Goal: Task Accomplishment & Management: Use online tool/utility

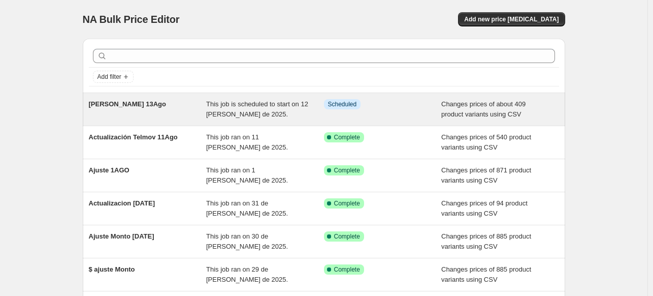
click at [236, 109] on span "This job is scheduled to start on 12 [PERSON_NAME] de 2025." at bounding box center [257, 109] width 102 height 18
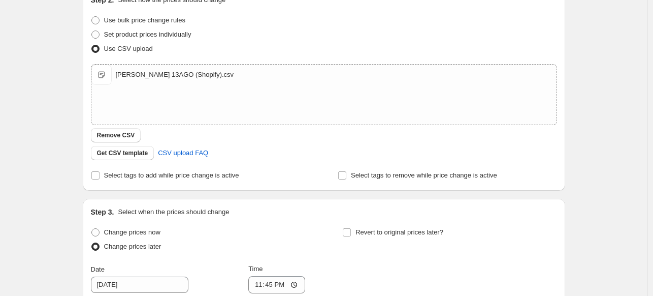
scroll to position [203, 0]
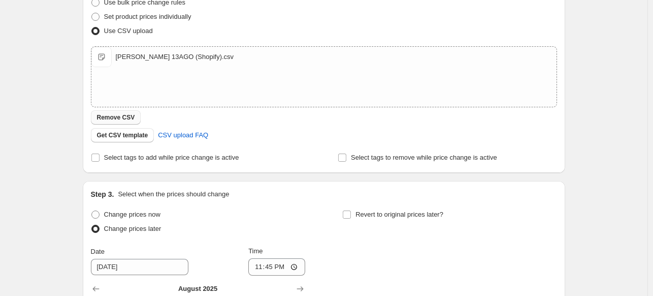
click at [120, 122] on button "Remove CSV" at bounding box center [116, 117] width 50 height 14
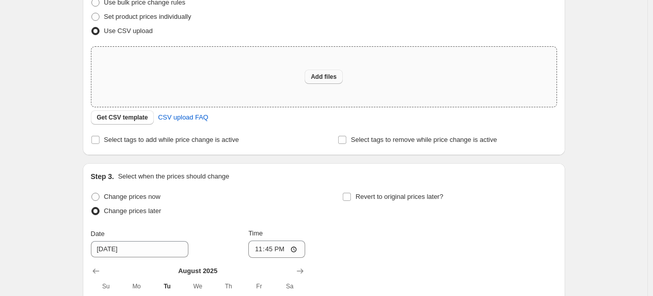
click at [325, 83] on button "Add files" at bounding box center [324, 77] width 38 height 14
type input "C:\fakepath\[PERSON_NAME] 13AGO (Shopify).csv"
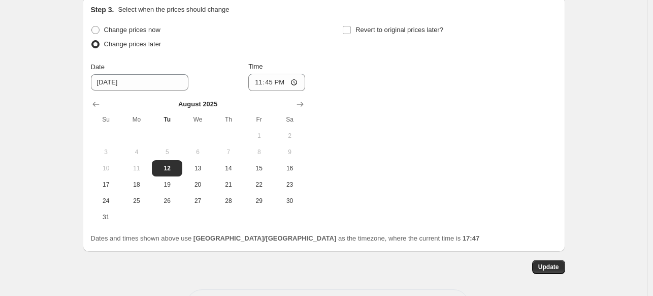
scroll to position [427, 0]
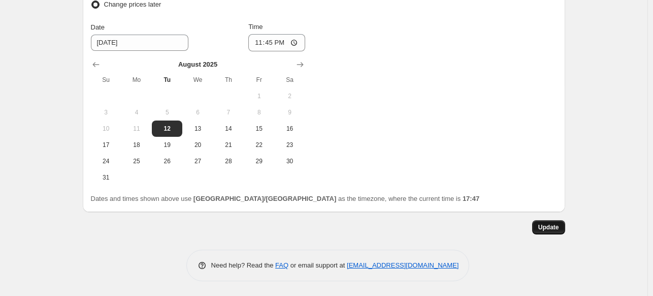
click at [552, 229] on span "Update" at bounding box center [548, 227] width 21 height 8
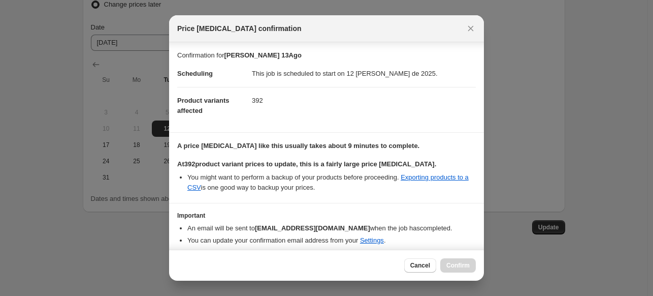
scroll to position [36, 0]
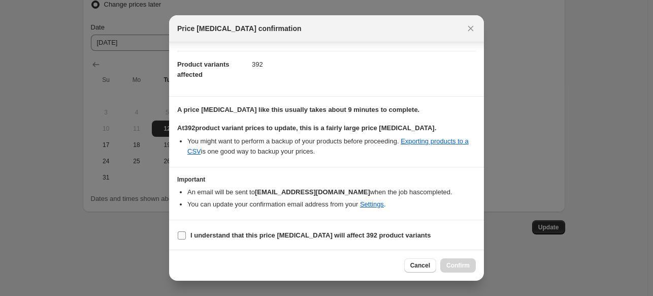
click at [180, 235] on input "I understand that this price [MEDICAL_DATA] will affect 392 product variants" at bounding box center [182, 235] width 8 height 8
checkbox input "true"
click at [459, 265] on span "Confirm" at bounding box center [457, 265] width 23 height 8
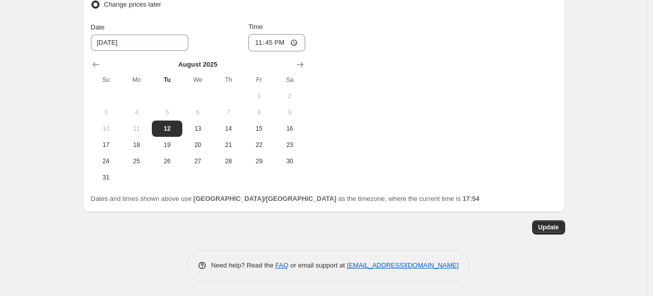
scroll to position [426, 0]
click at [551, 227] on span "Update" at bounding box center [548, 227] width 21 height 8
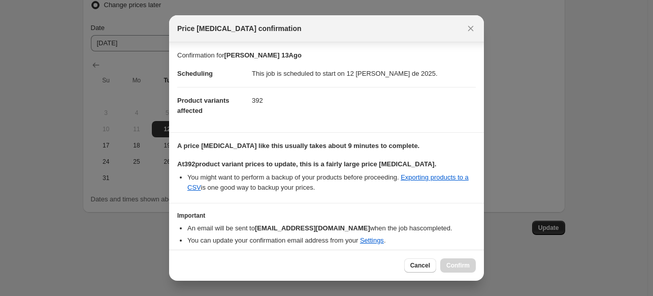
scroll to position [36, 0]
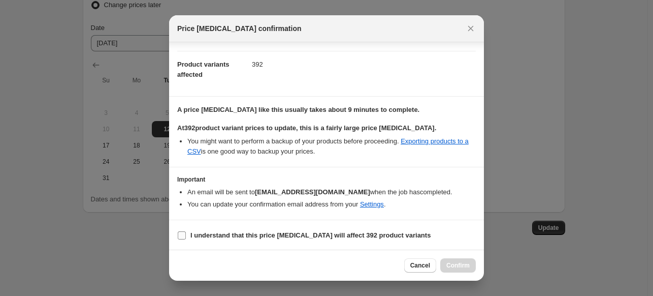
click at [184, 231] on input "I understand that this price [MEDICAL_DATA] will affect 392 product variants" at bounding box center [182, 235] width 8 height 8
checkbox input "true"
click at [464, 262] on span "Confirm" at bounding box center [457, 265] width 23 height 8
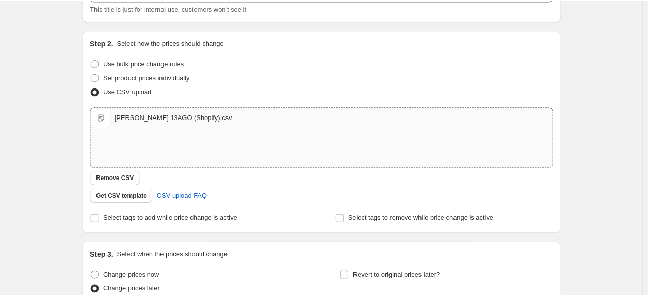
scroll to position [0, 0]
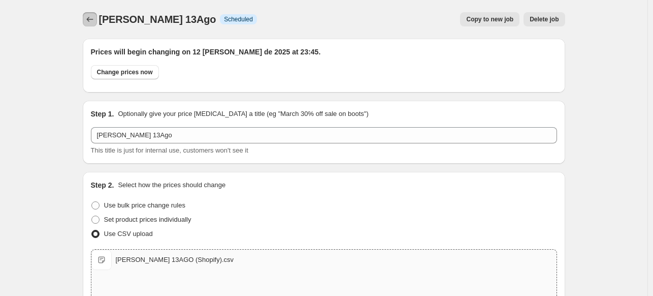
click at [95, 20] on icon "Price change jobs" at bounding box center [90, 19] width 10 height 10
